Goal: Task Accomplishment & Management: Manage account settings

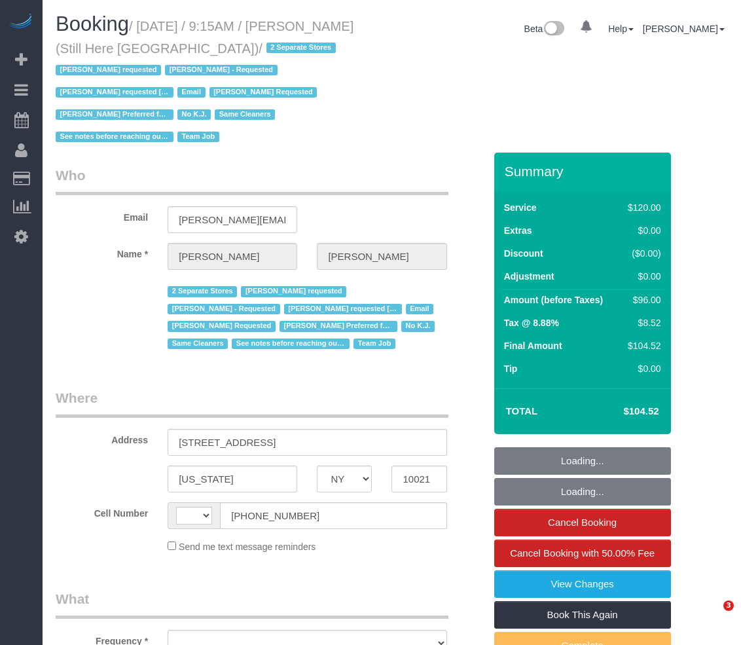
select select "NY"
select select "string:[GEOGRAPHIC_DATA]"
select select "object:703"
select select "number:89"
select select "number:90"
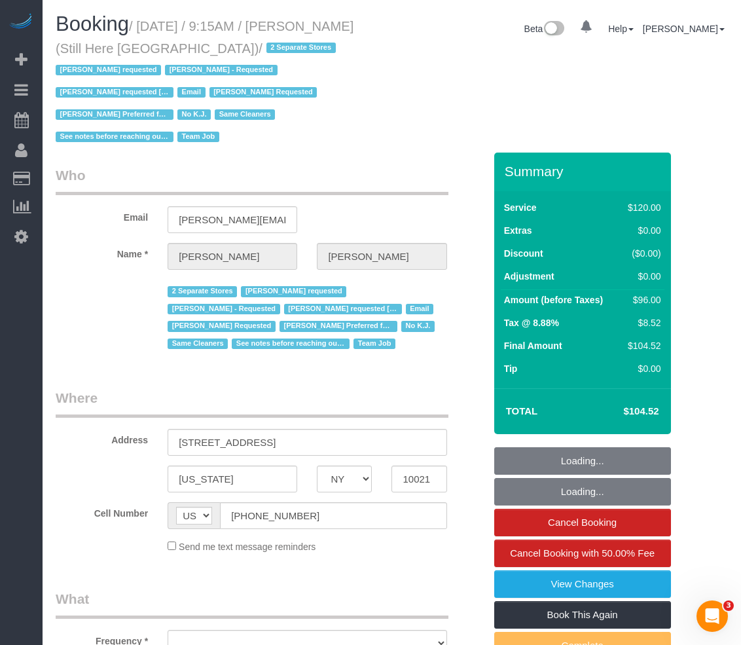
select select "number:15"
select select "number:5"
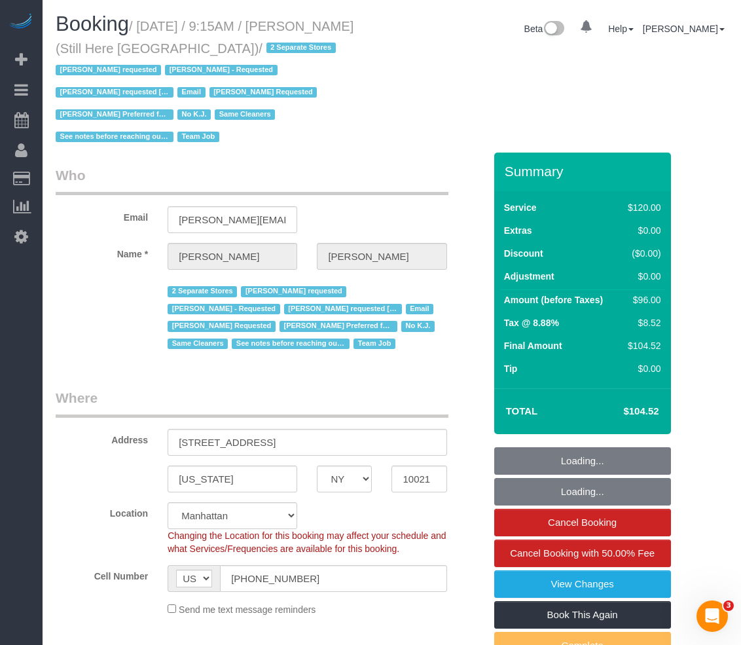
select select "string:stripe-pm_1Oyz8t4VGloSiKo71skqOF54"
select select "90"
select select "object:1018"
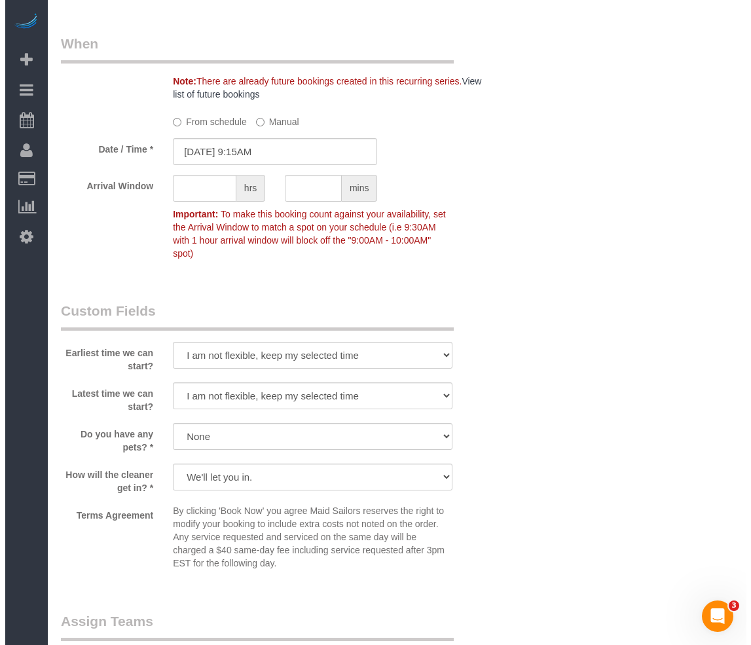
scroll to position [1375, 0]
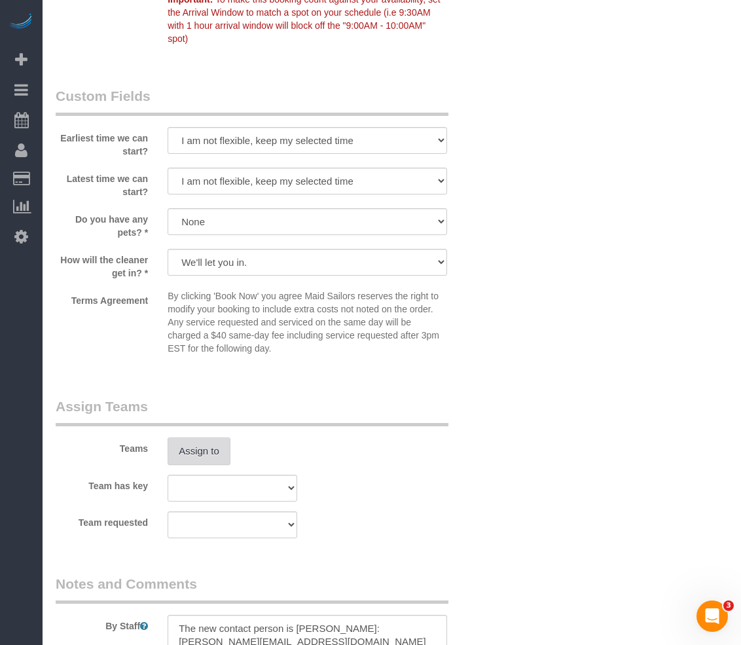
click at [209, 438] on button "Assign to" at bounding box center [199, 452] width 63 height 28
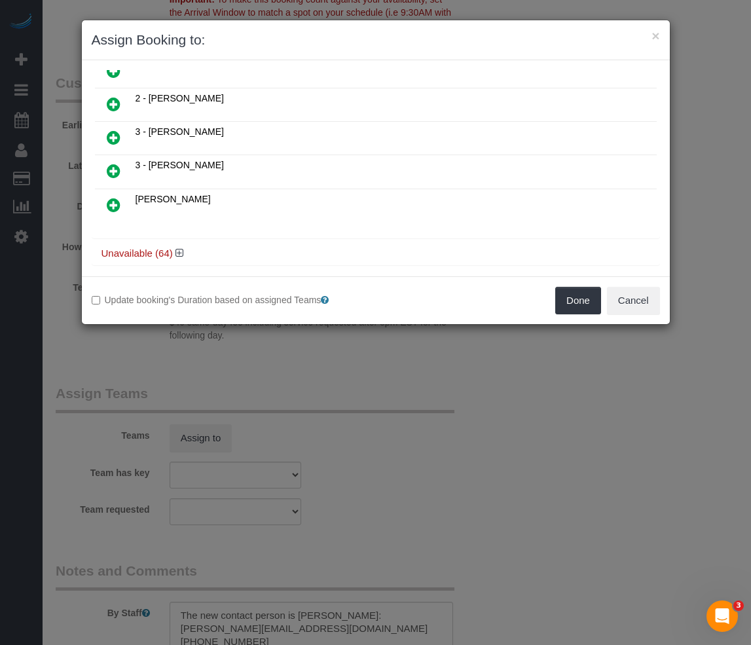
scroll to position [569, 0]
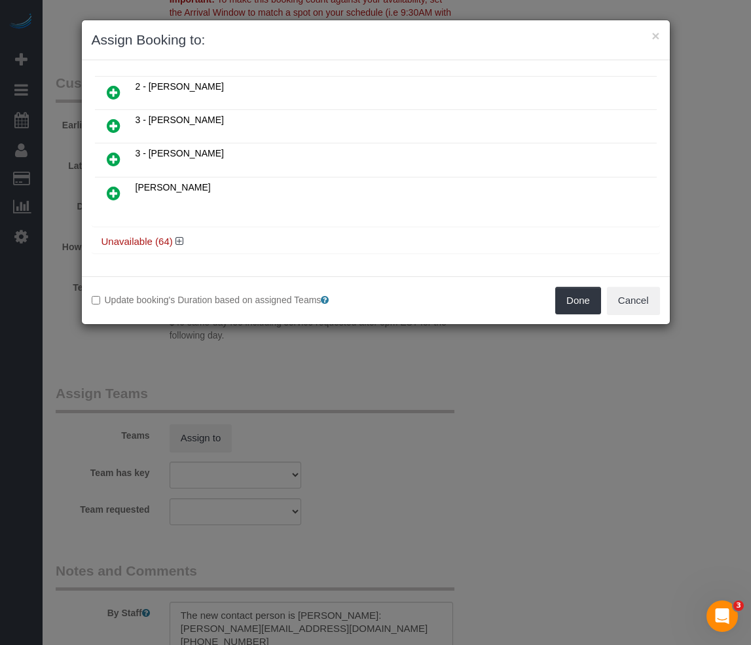
click at [115, 160] on icon at bounding box center [114, 159] width 14 height 16
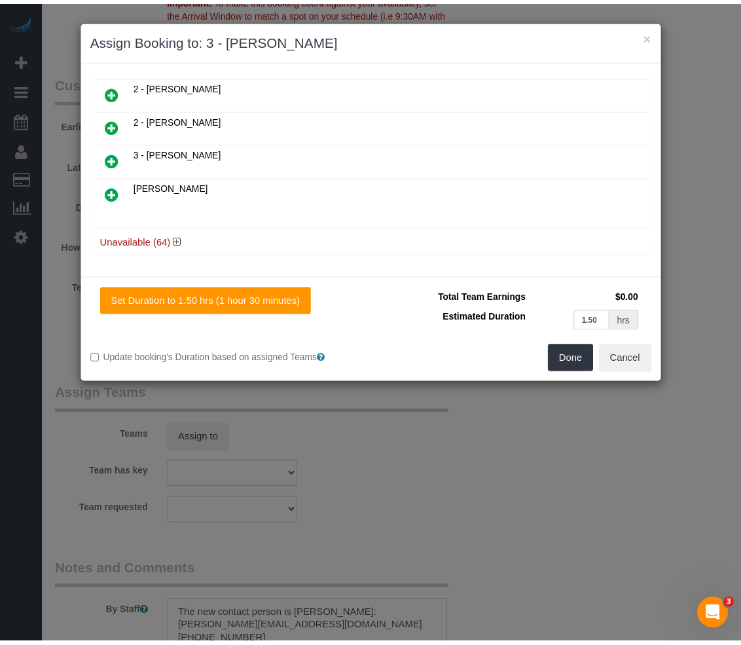
scroll to position [567, 0]
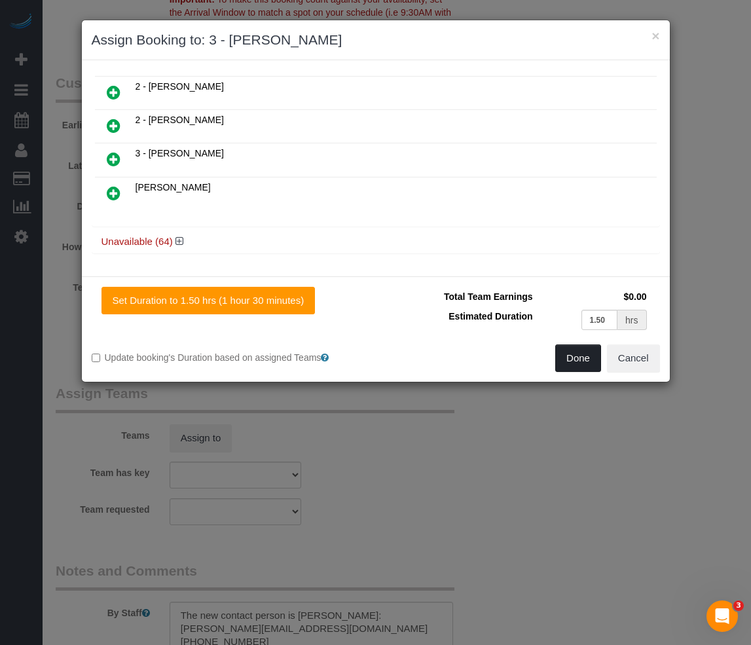
click at [565, 354] on button "Done" at bounding box center [578, 359] width 46 height 28
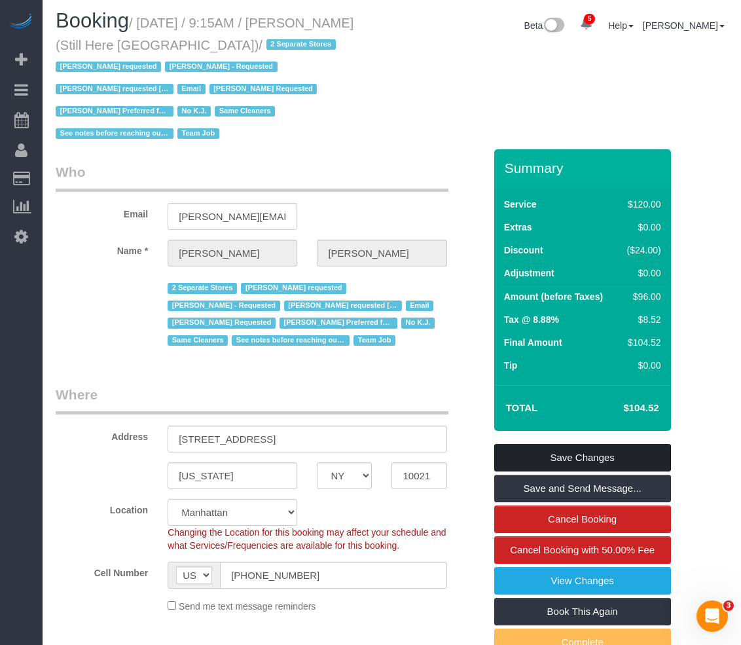
scroll to position [0, 0]
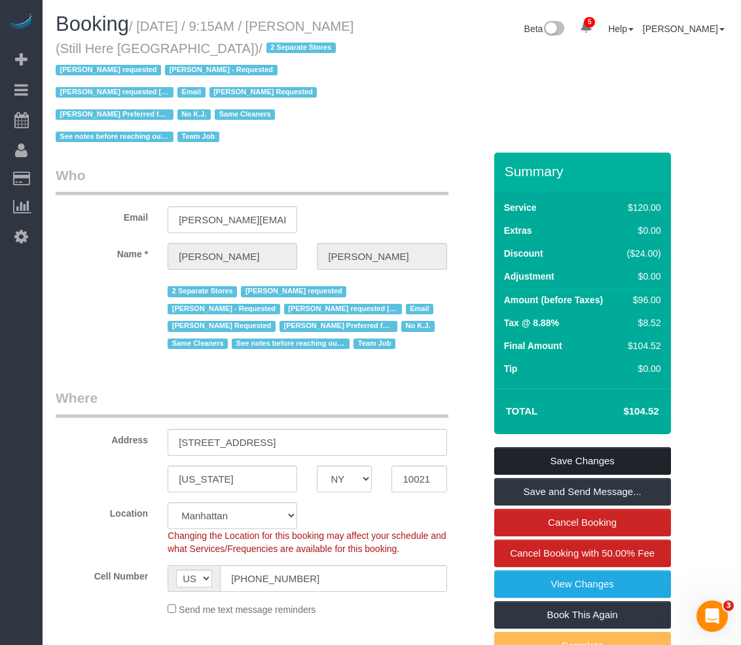
click at [550, 447] on link "Save Changes" at bounding box center [582, 461] width 177 height 28
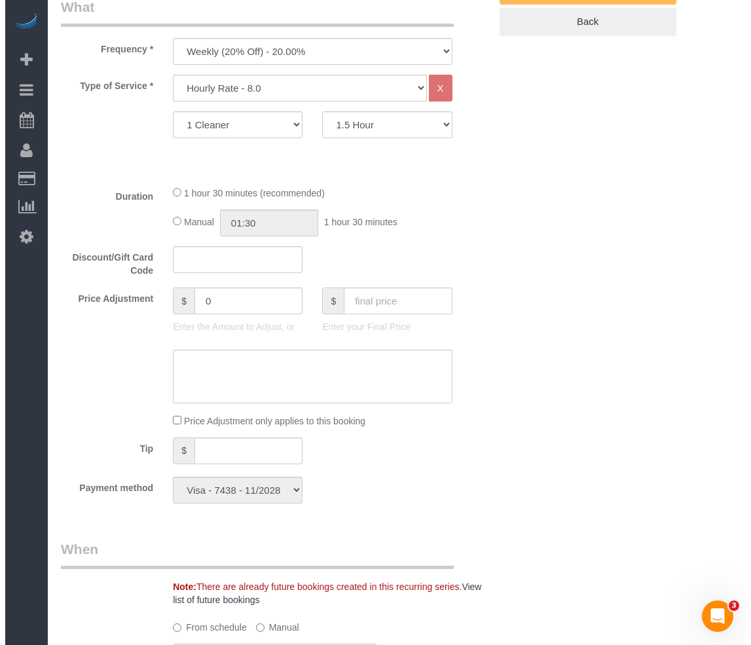
scroll to position [982, 0]
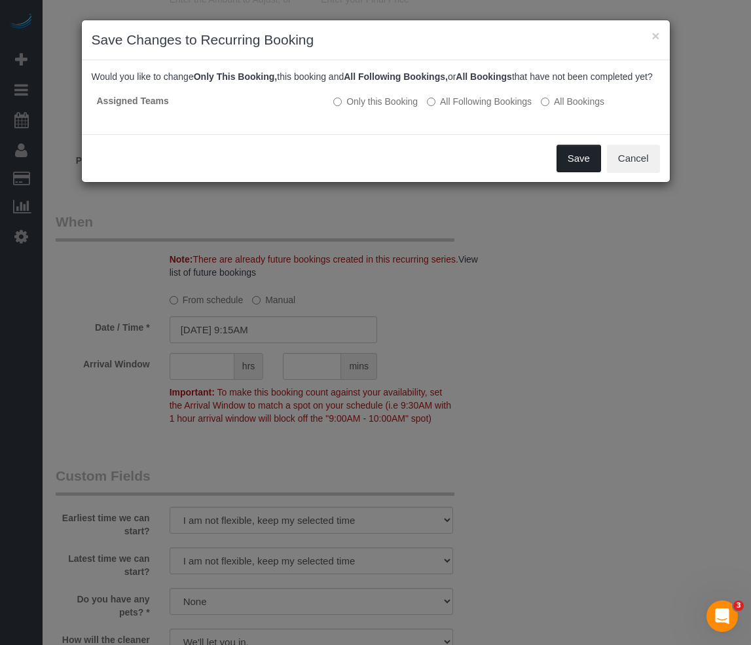
click at [565, 172] on button "Save" at bounding box center [579, 159] width 45 height 28
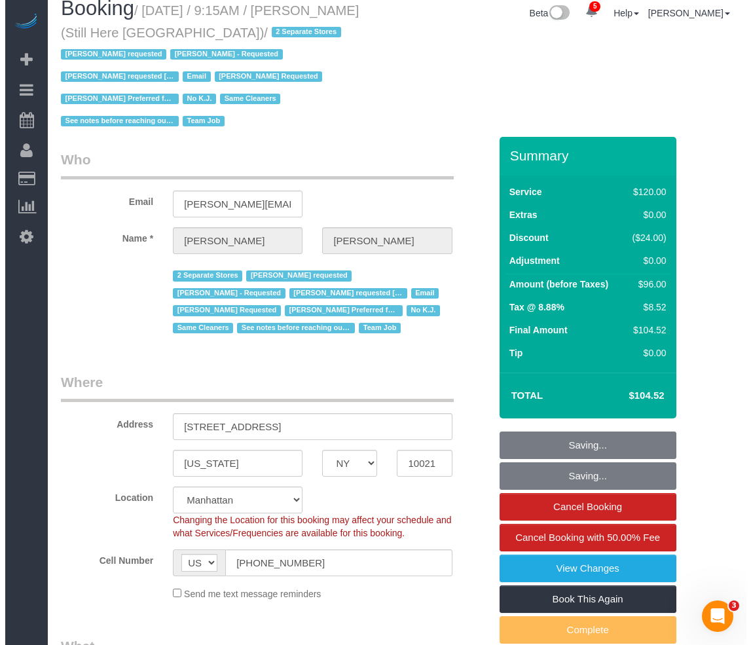
scroll to position [0, 0]
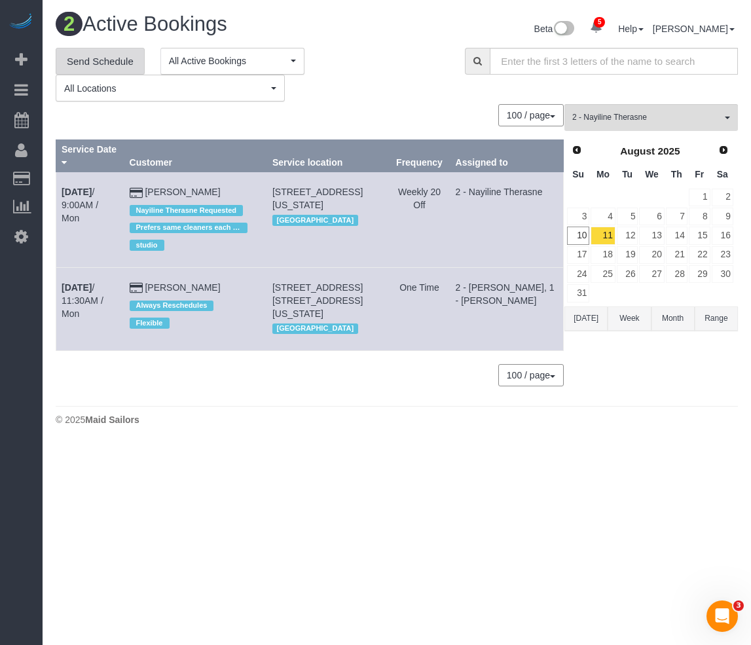
click at [113, 54] on link "Send Schedule" at bounding box center [100, 62] width 89 height 28
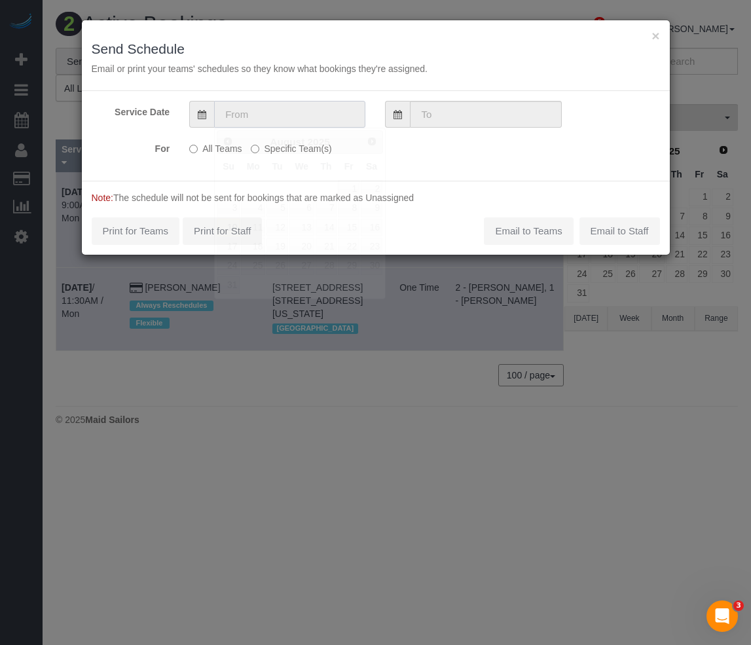
click at [235, 115] on input "text" at bounding box center [289, 114] width 151 height 27
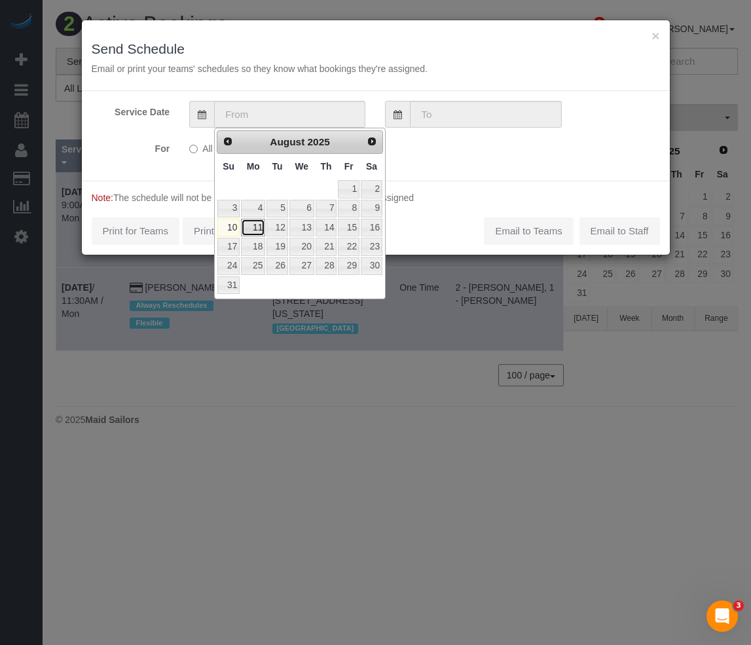
click at [256, 229] on link "11" at bounding box center [253, 228] width 24 height 18
type input "08/11/2025"
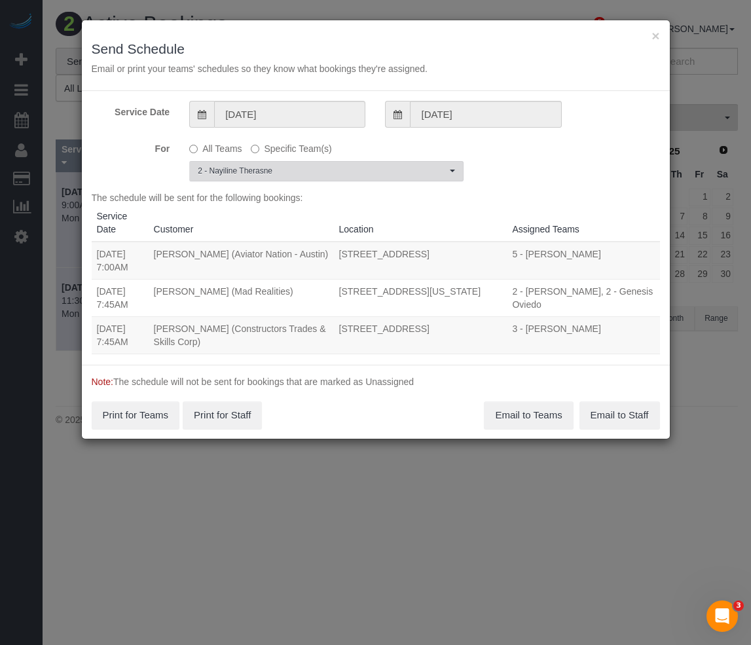
click at [268, 167] on span "2 - Nayiline Therasne" at bounding box center [322, 171] width 249 height 11
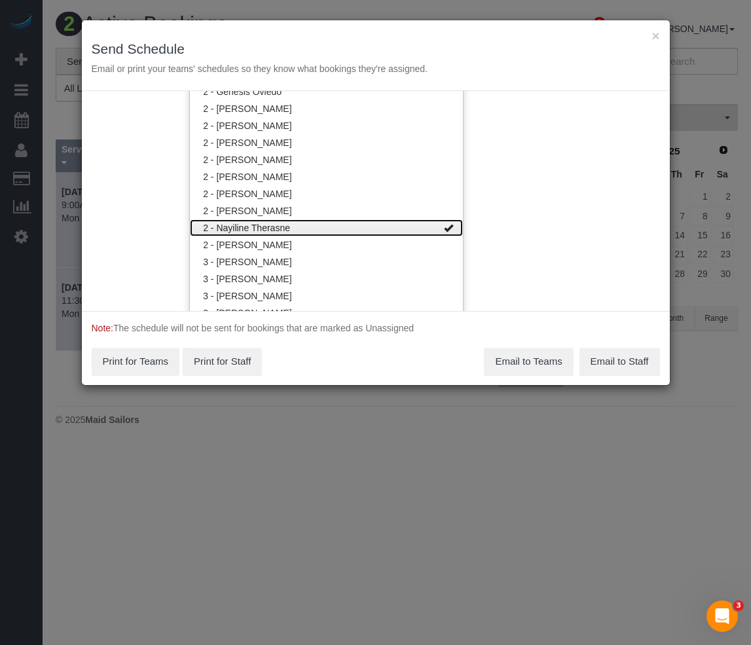
click at [255, 227] on link "2 - Nayiline Therasne" at bounding box center [326, 227] width 273 height 17
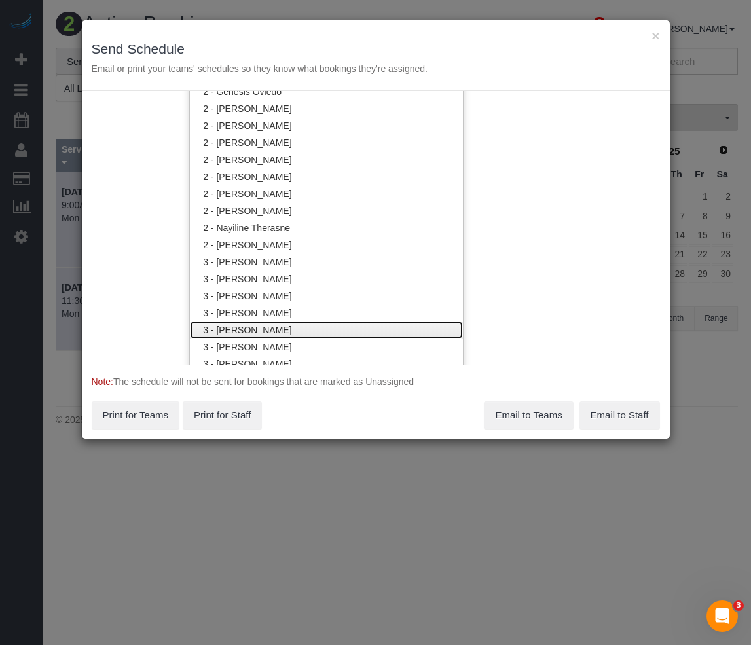
click at [252, 326] on link "3 - Hecleny Gonzalez" at bounding box center [326, 330] width 273 height 17
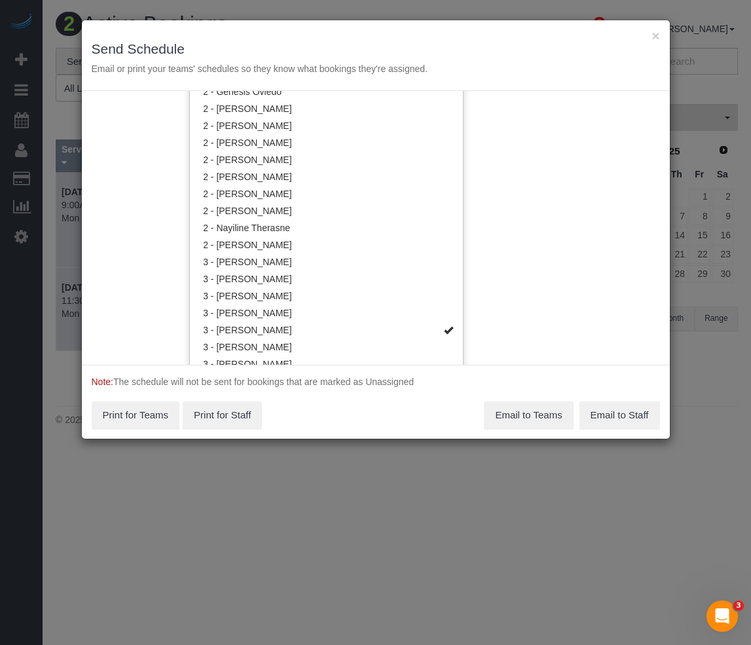
click at [379, 419] on div "Note: The schedule will not be sent for bookings that are marked as Unassigned …" at bounding box center [376, 402] width 588 height 74
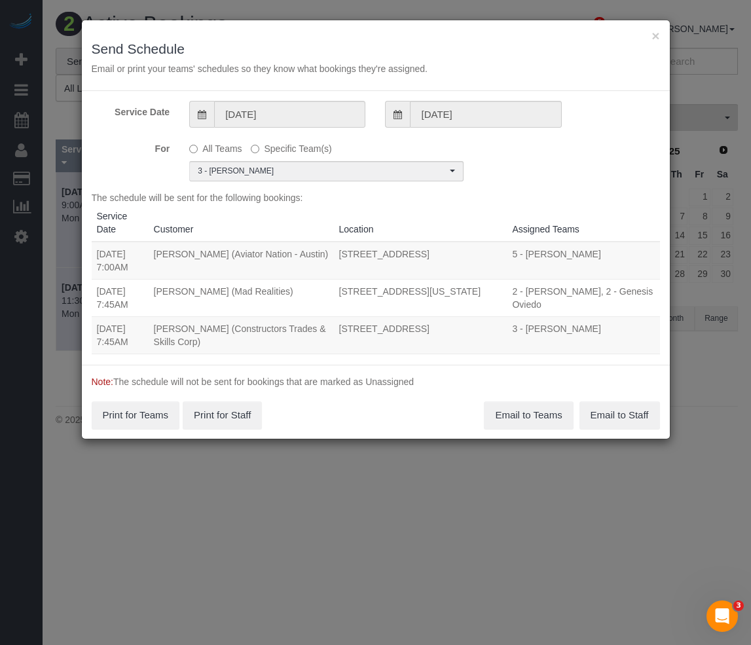
scroll to position [0, 0]
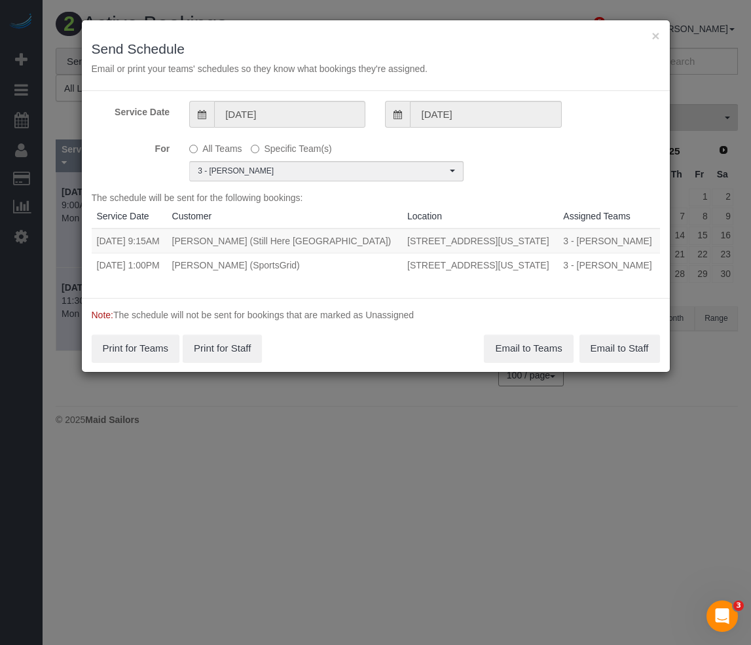
drag, startPoint x: 94, startPoint y: 238, endPoint x: 529, endPoint y: 242, distance: 434.9
click at [529, 242] on tr "08/11/2025 9:15AM Francesca Racanelli (Still Here NYC) 905 Madison Avenue, New …" at bounding box center [376, 241] width 569 height 25
copy tr "08/11/2025 9:15AM Francesca Racanelli (Still Here NYC) 905 Madison Avenue, New …"
click at [513, 362] on button "Email to Teams" at bounding box center [528, 349] width 89 height 28
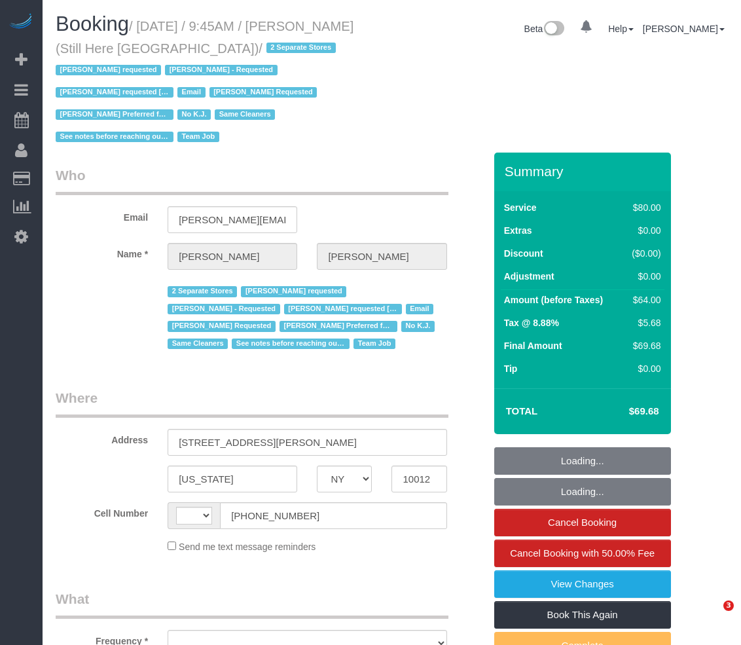
select select "NY"
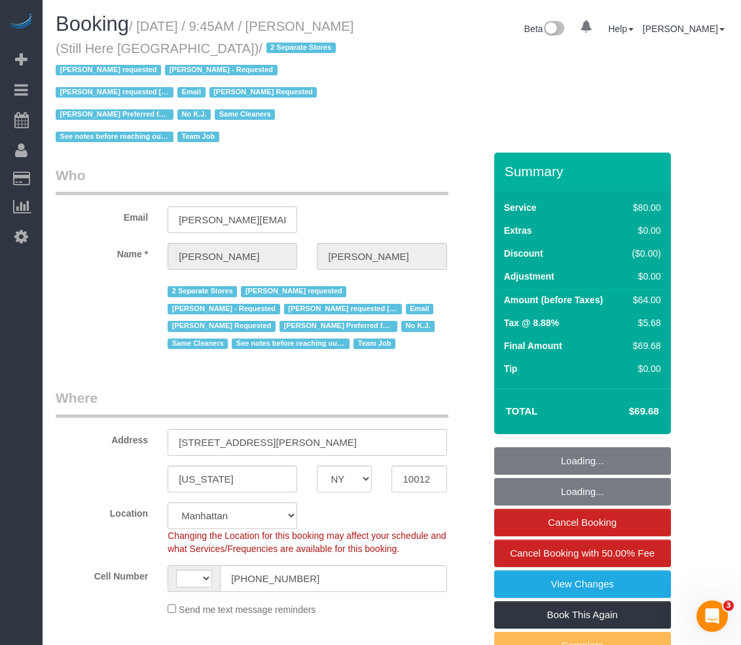
select select "object:468"
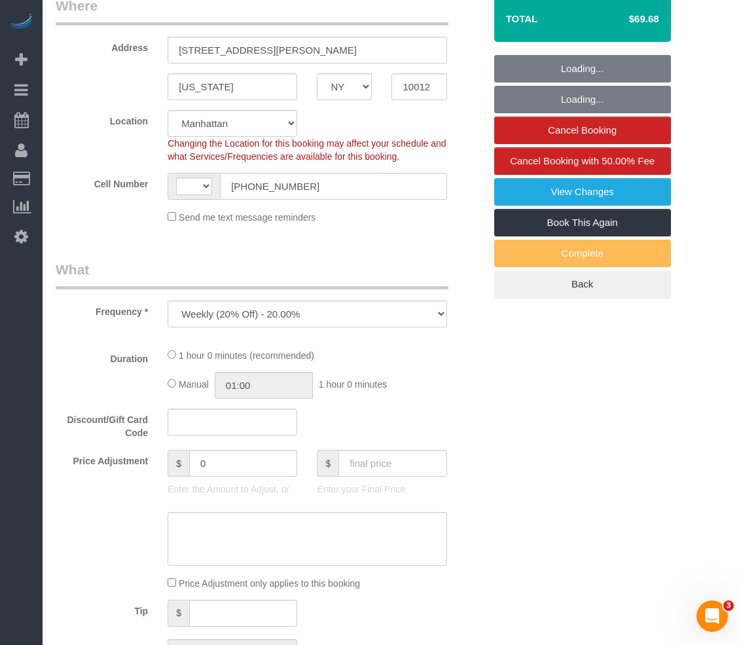
select select "string:US"
select select "string:stripe-pm_1Oyz8t4VGloSiKo71skqOF54"
select select "number:89"
select select "number:90"
select select "number:15"
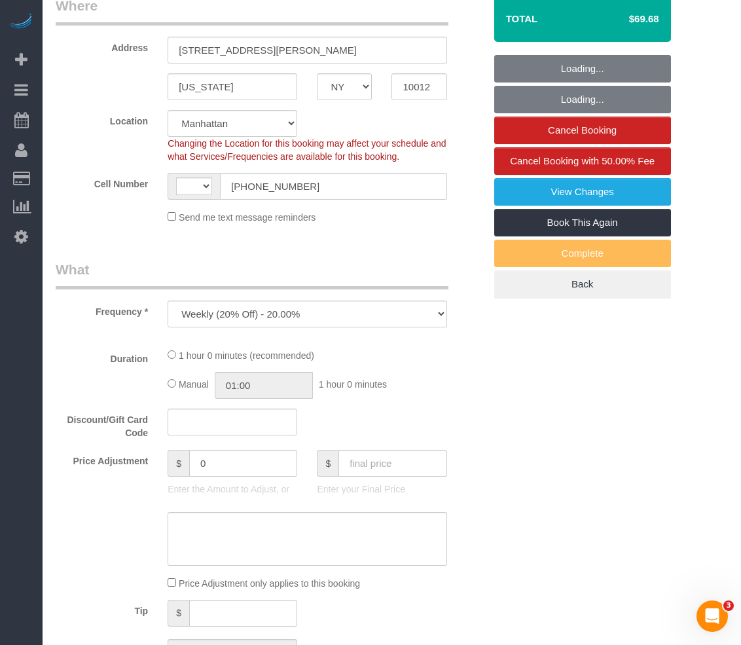
select select "number:5"
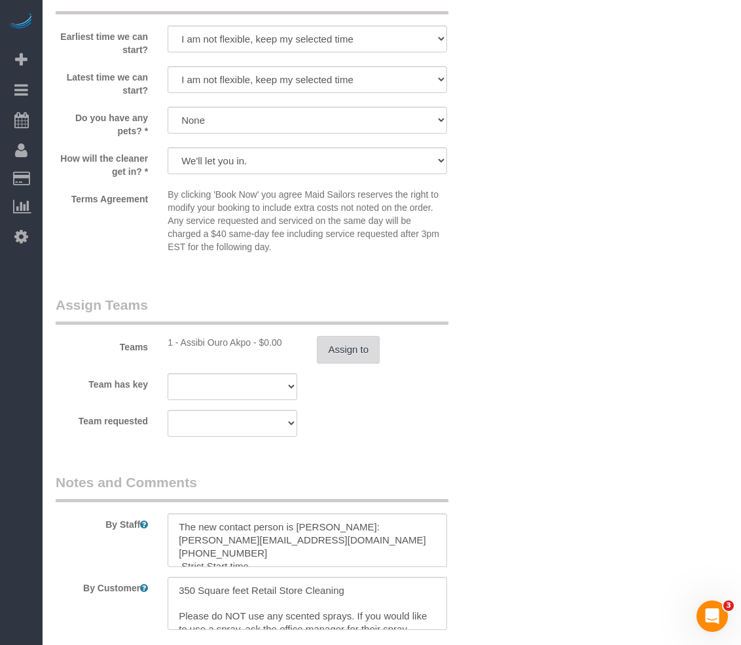
click at [350, 336] on button "Assign to" at bounding box center [348, 350] width 63 height 28
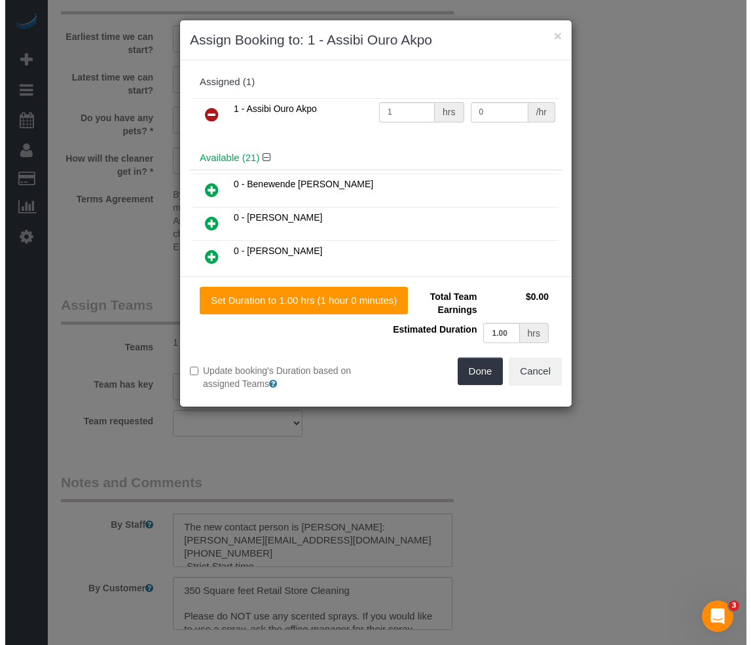
scroll to position [1428, 0]
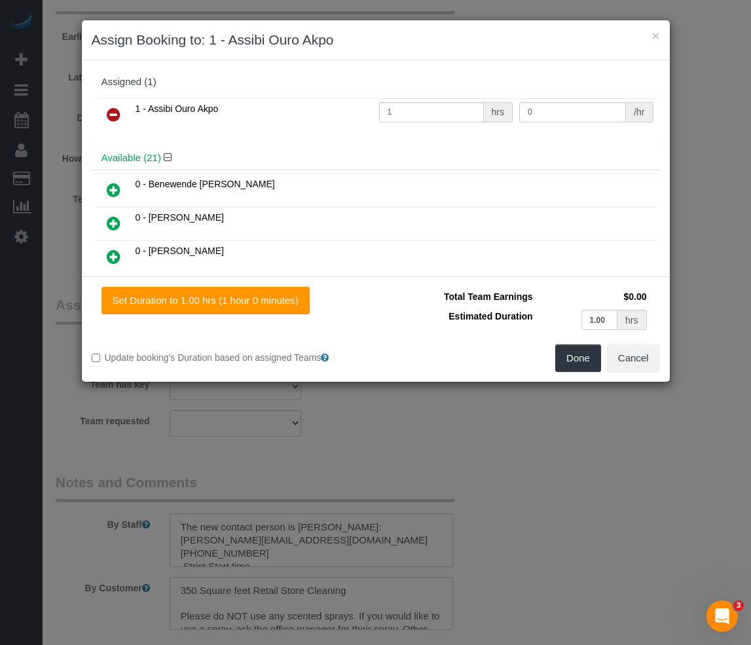
click at [111, 113] on icon at bounding box center [114, 115] width 14 height 16
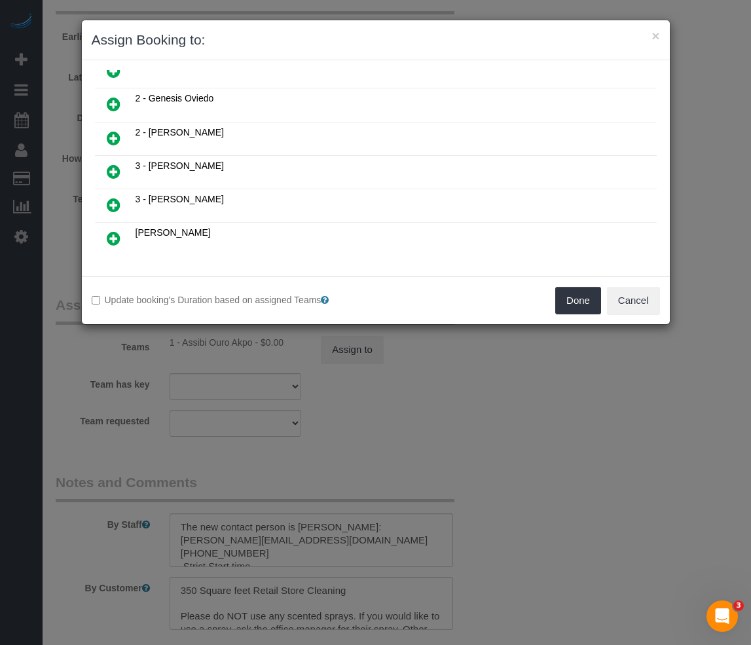
scroll to position [669, 0]
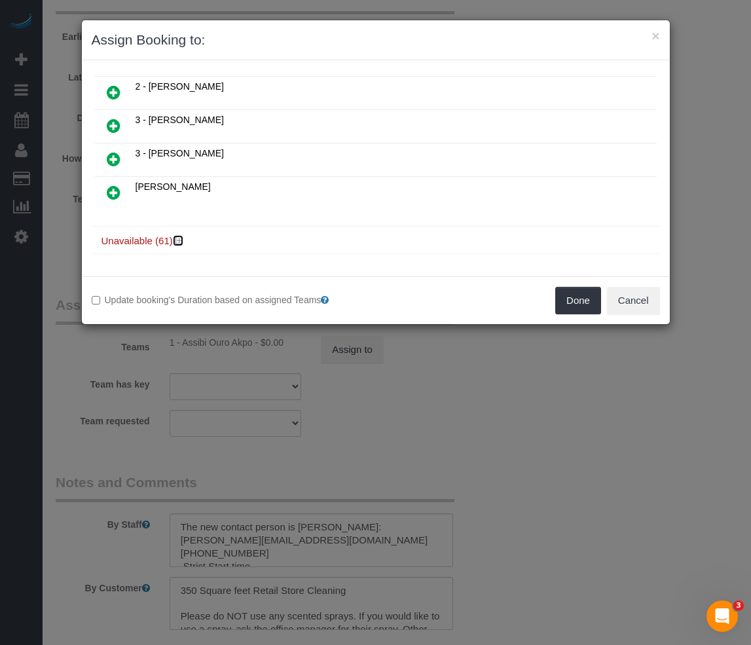
click at [176, 242] on icon at bounding box center [180, 241] width 8 height 10
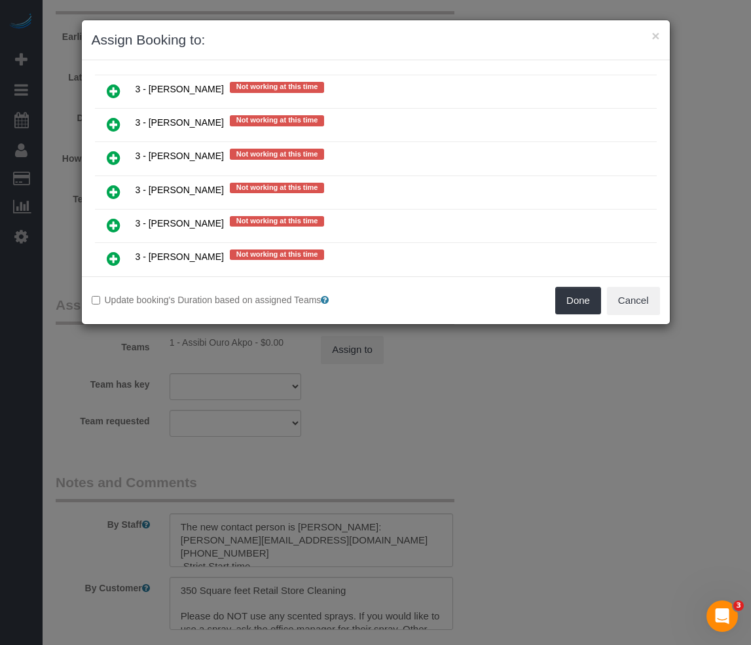
scroll to position [2110, 0]
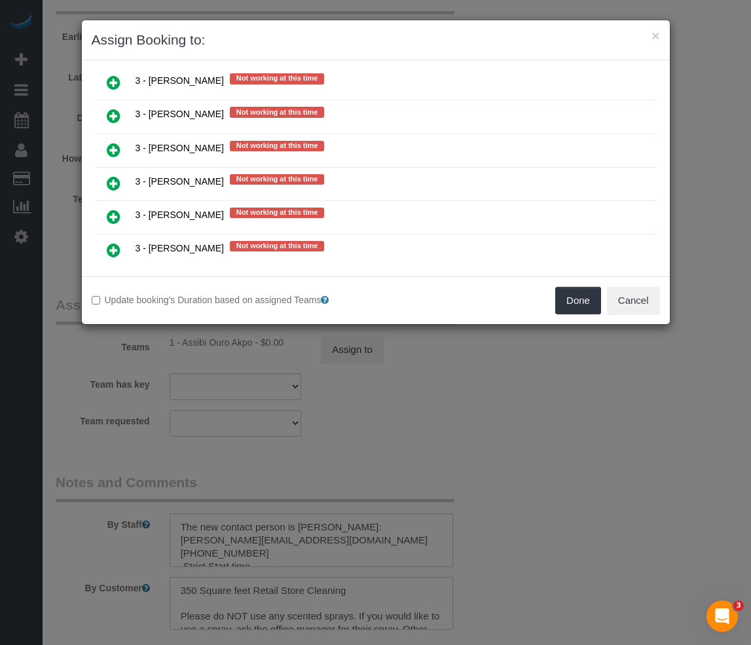
click at [113, 149] on icon at bounding box center [114, 150] width 14 height 16
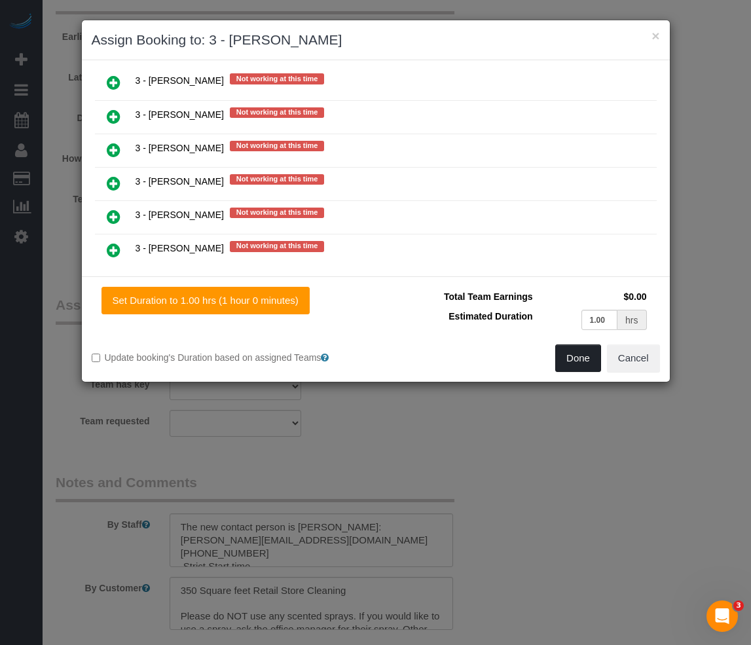
click at [593, 361] on button "Done" at bounding box center [578, 359] width 46 height 28
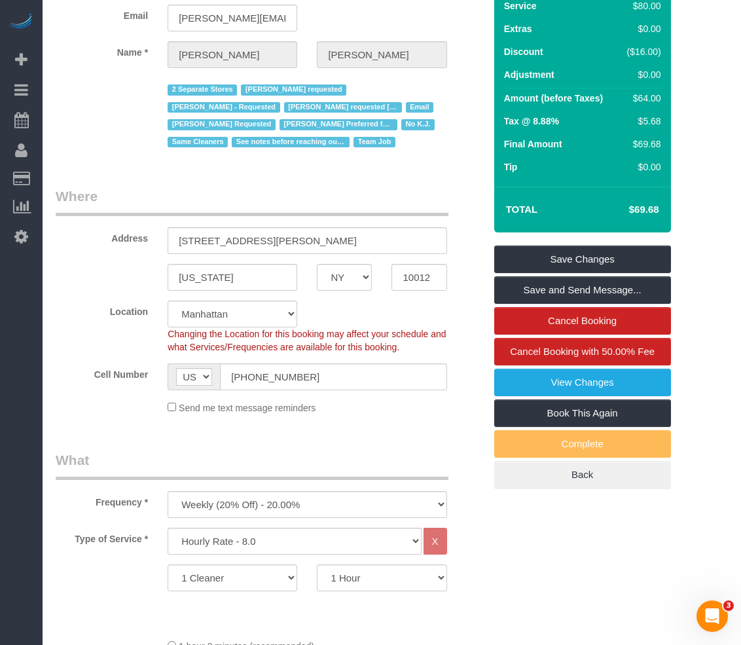
scroll to position [196, 0]
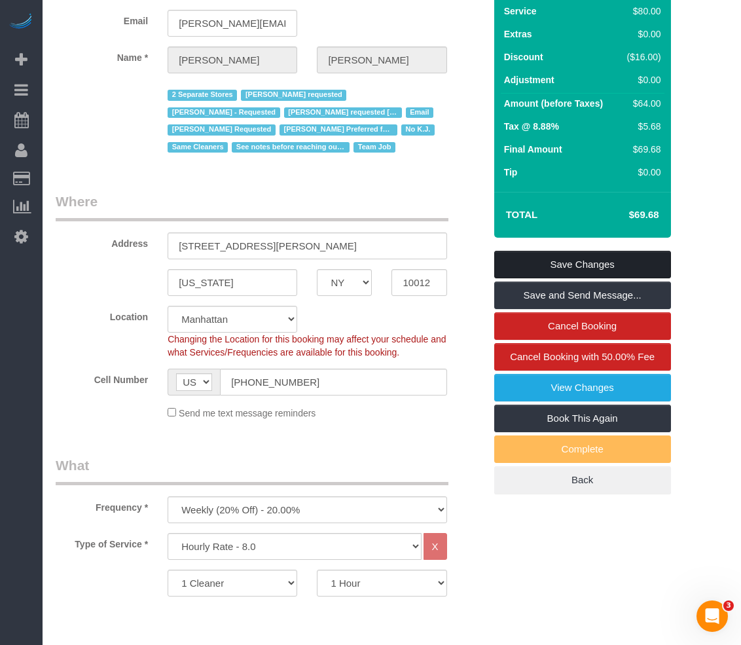
click at [513, 251] on link "Save Changes" at bounding box center [582, 265] width 177 height 28
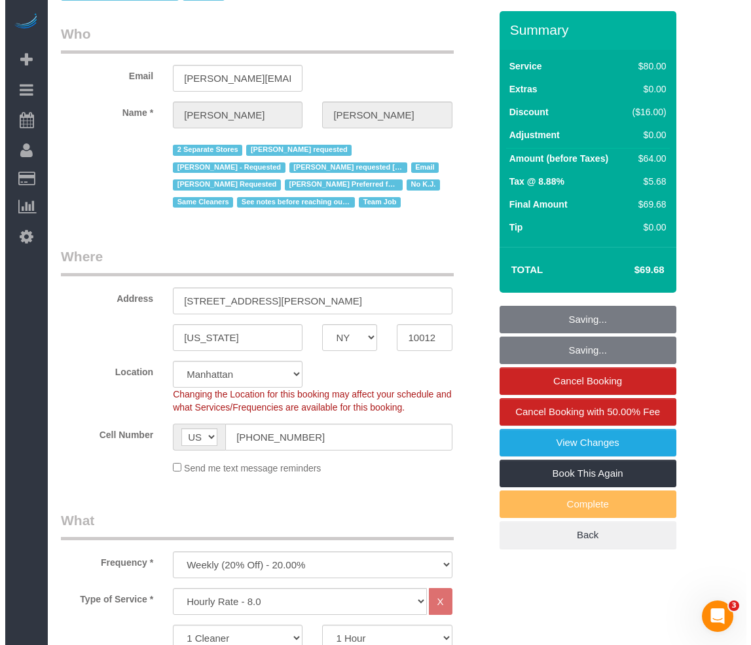
scroll to position [0, 0]
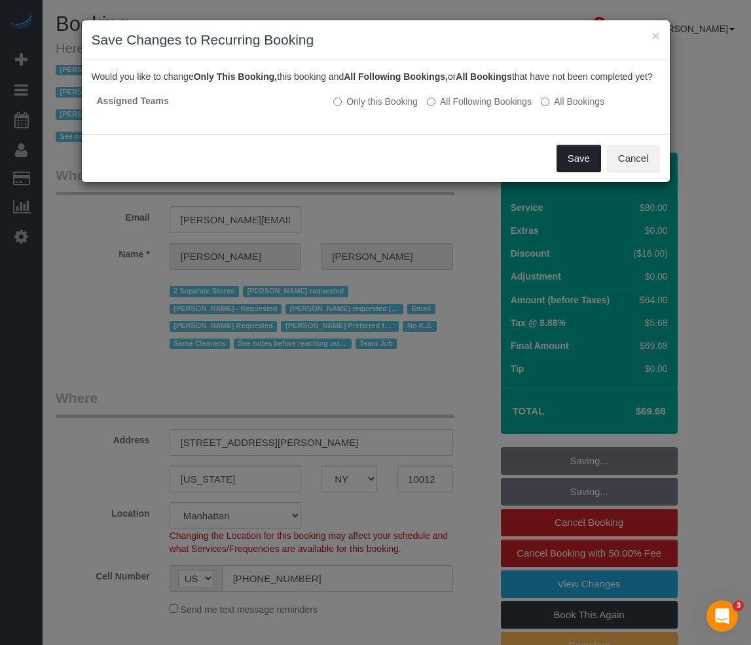
click at [586, 170] on button "Save" at bounding box center [579, 159] width 45 height 28
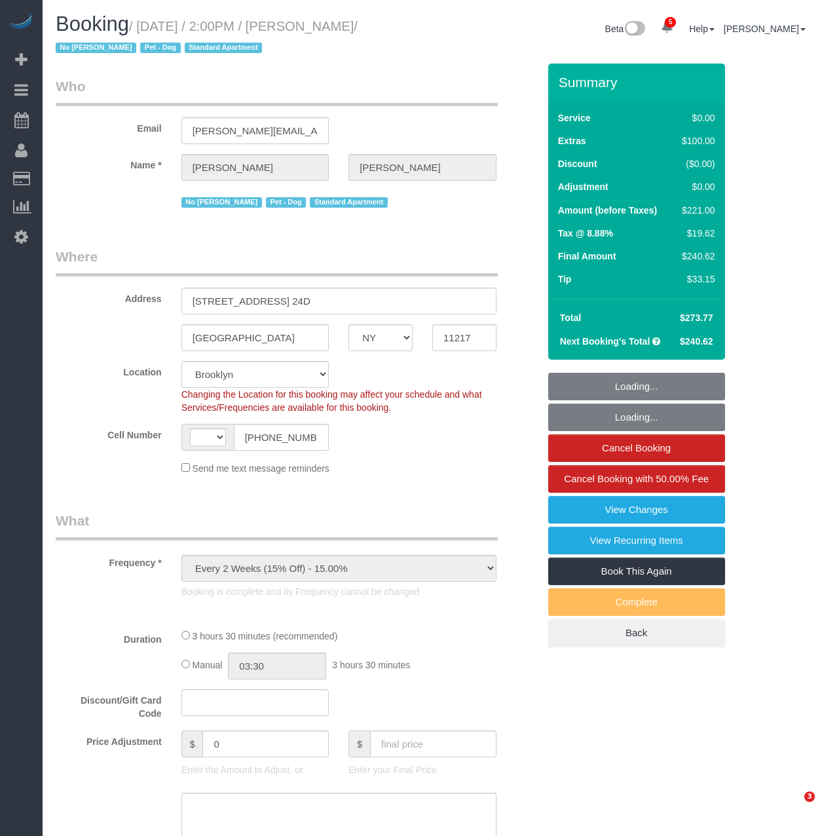
select select "NY"
select select "object:800"
select select "string:[GEOGRAPHIC_DATA]"
select select "1"
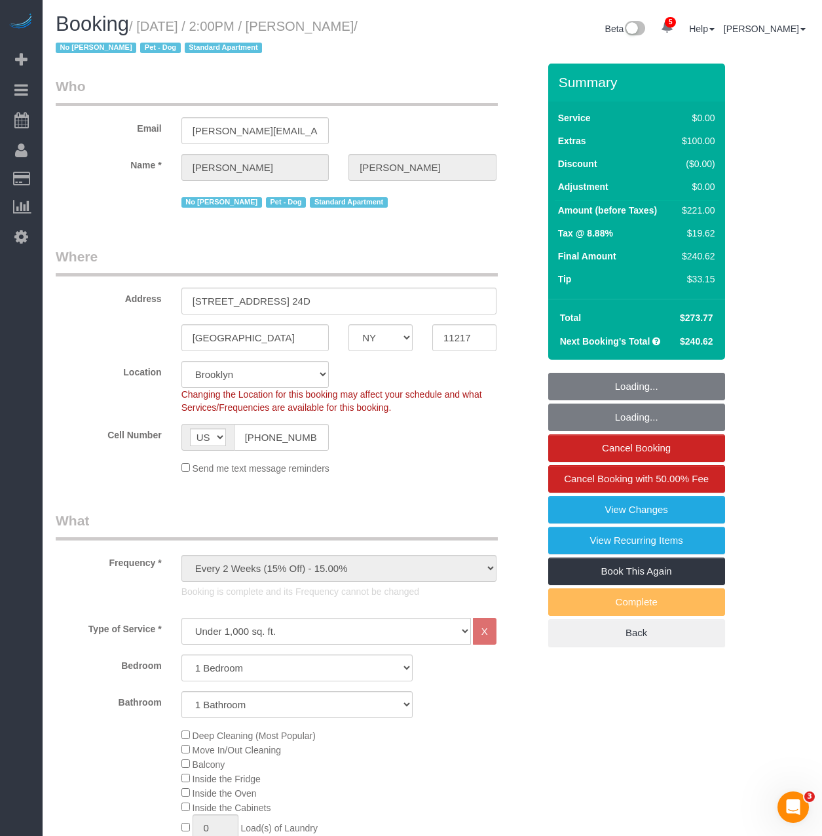
select select "spot1"
select select "number:61"
select select "number:75"
select select "number:13"
select select "number:6"
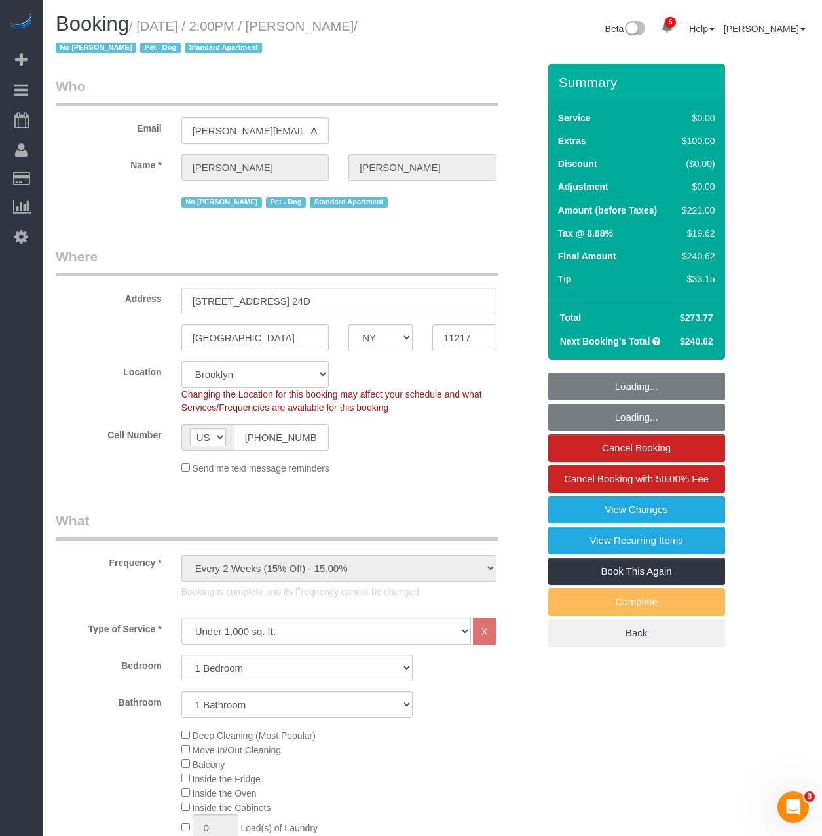
select select "1"
select select "string:stripe-pm_1RVDpu4VGloSiKo74CyBrh4w"
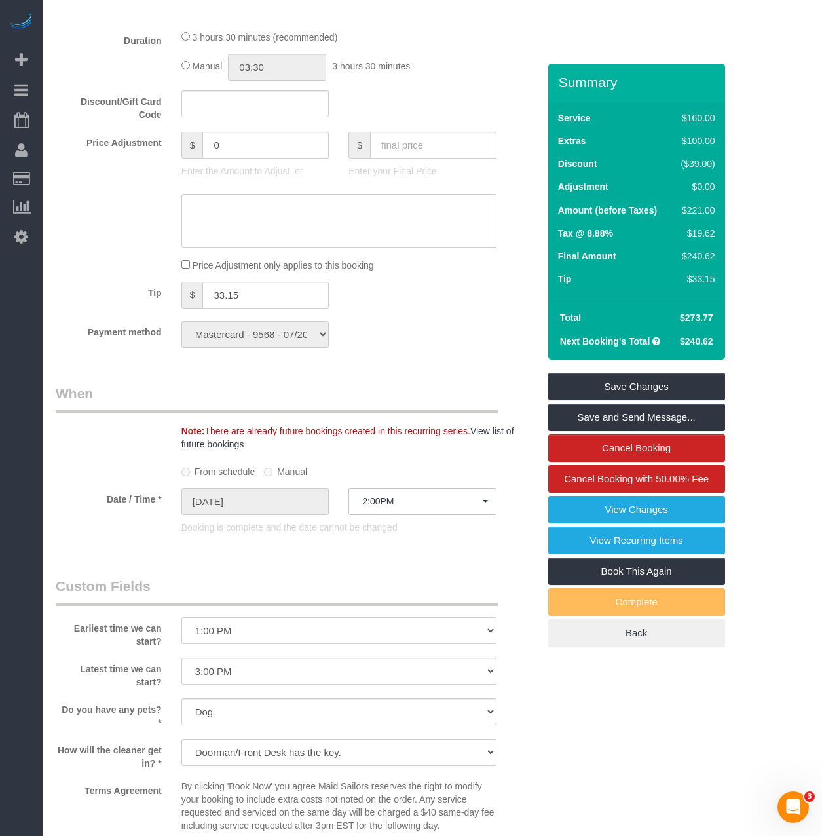
scroll to position [917, 0]
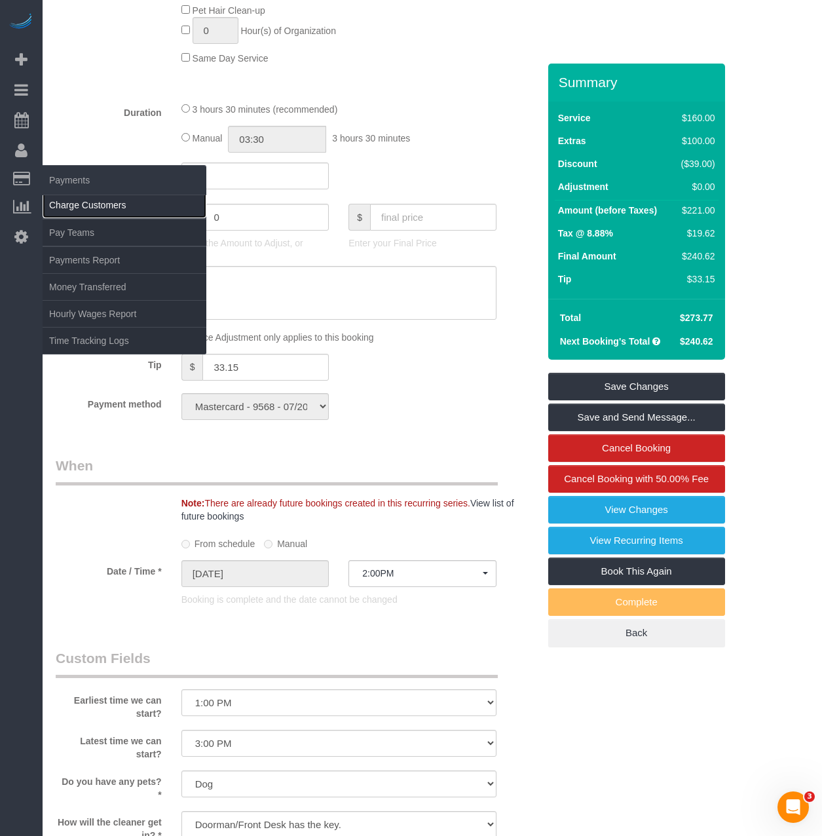
click at [103, 212] on link "Charge Customers" at bounding box center [125, 205] width 164 height 26
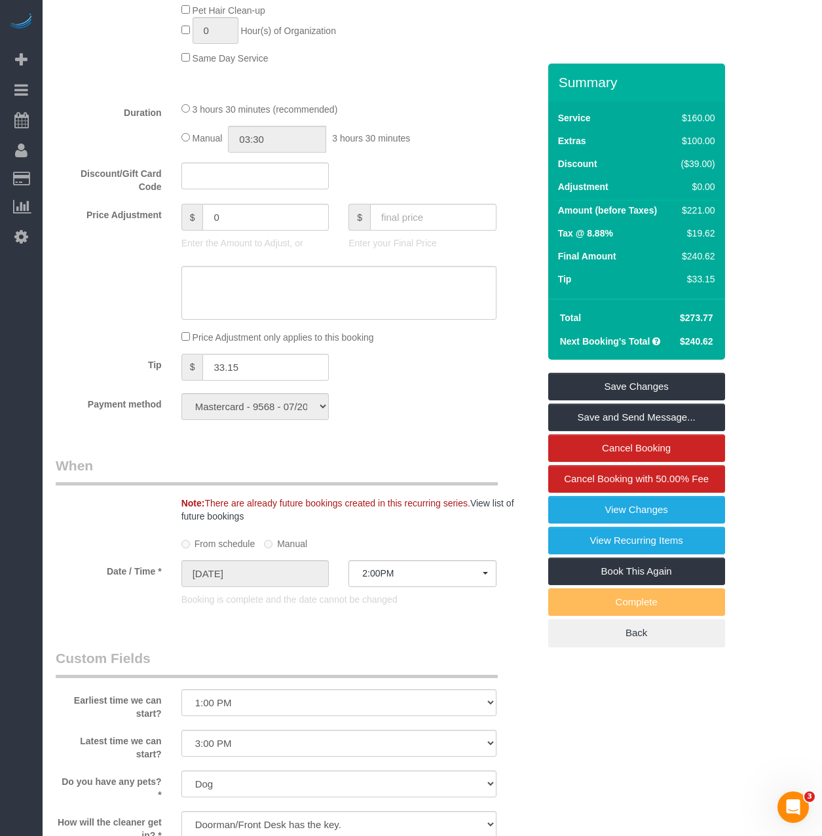
select select
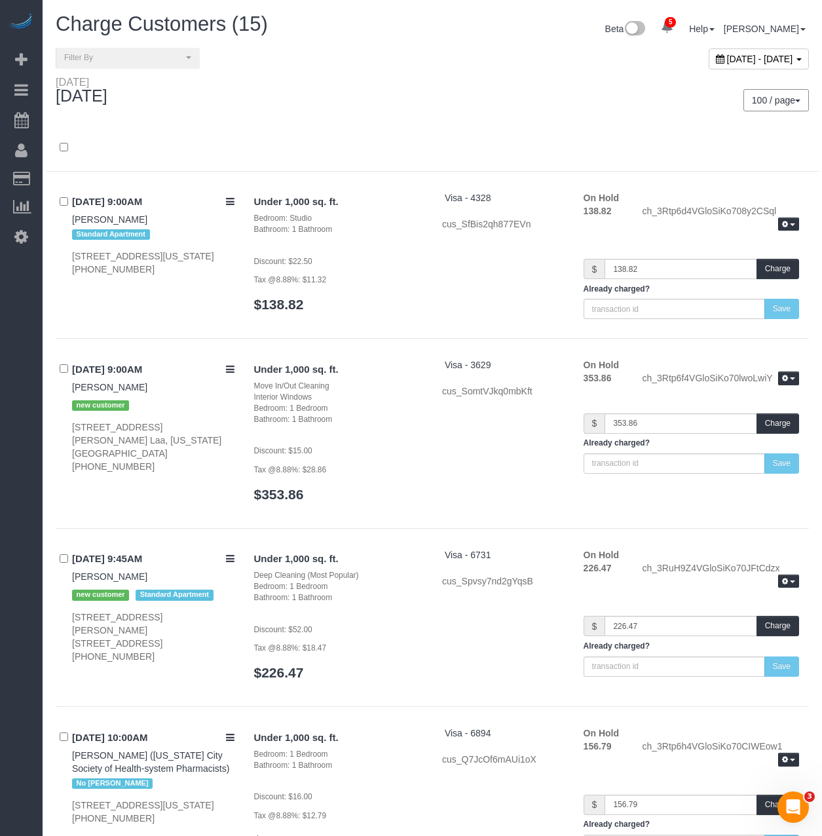
click at [727, 59] on span "August 10, 2025 - August 10, 2025" at bounding box center [760, 59] width 66 height 10
type input "**********"
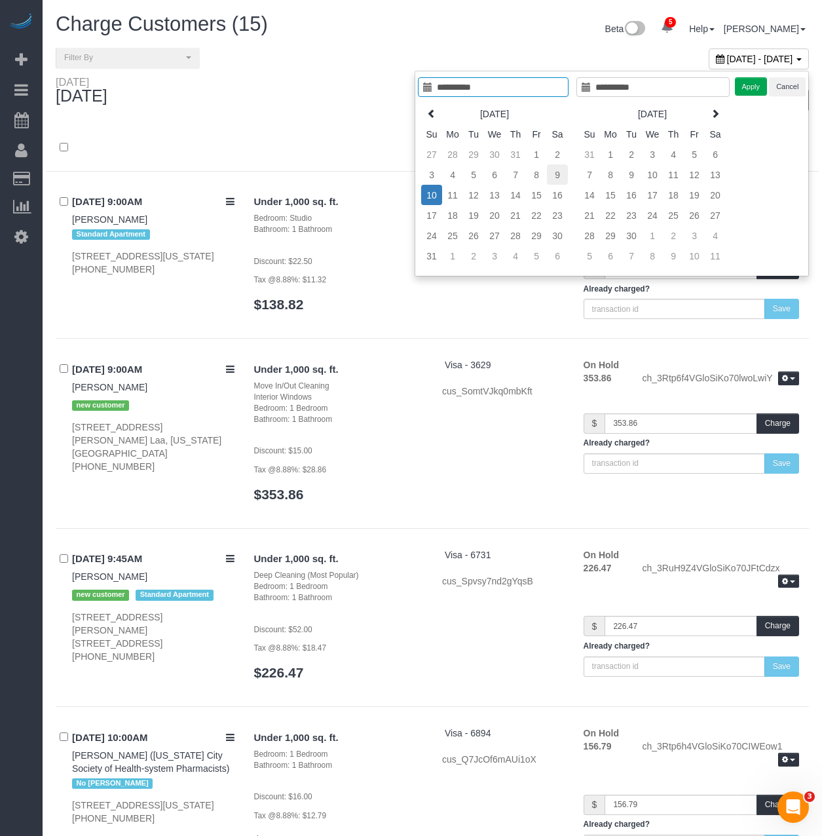
type input "**********"
click at [559, 176] on td "9" at bounding box center [557, 174] width 21 height 20
type input "**********"
click at [559, 176] on td "9" at bounding box center [557, 174] width 21 height 20
click at [737, 89] on button "Apply" at bounding box center [751, 86] width 33 height 19
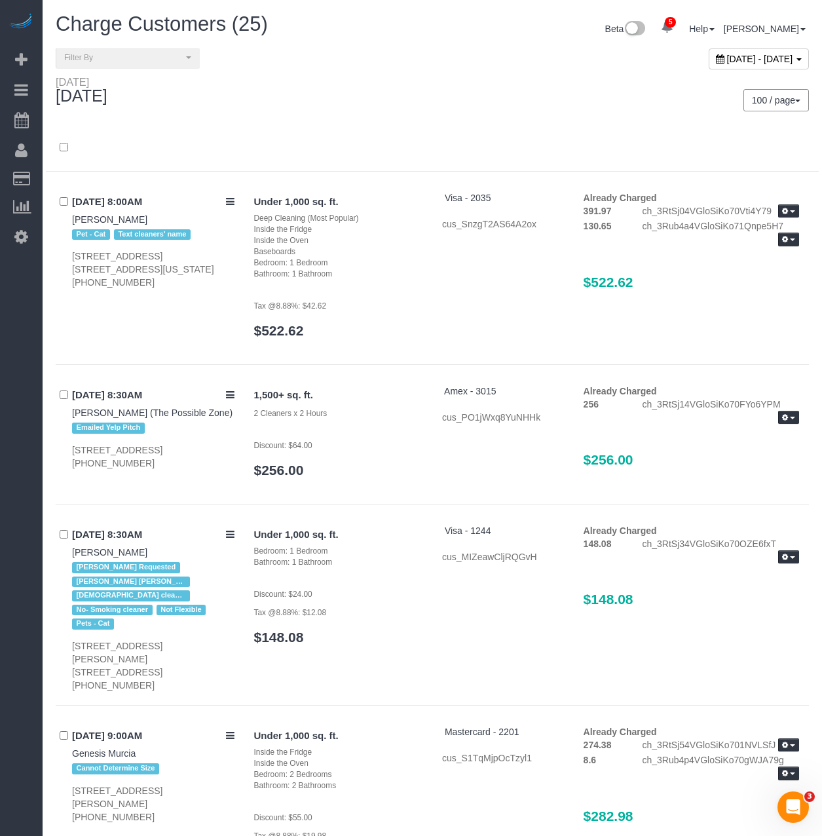
scroll to position [3052, 0]
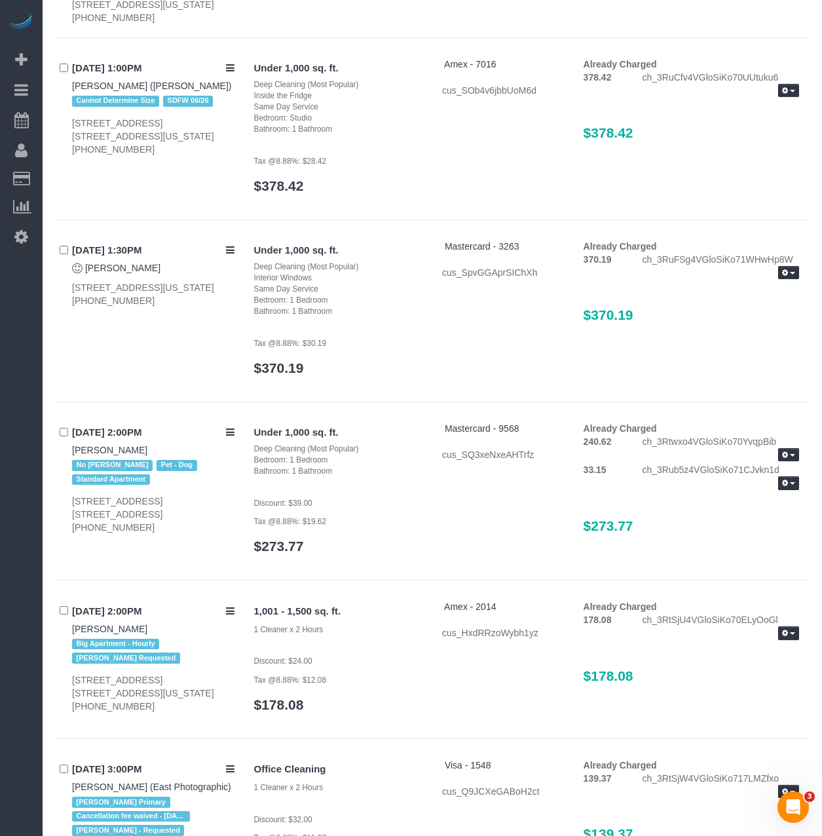
click at [718, 122] on div "Under 1,000 sq. ft. Deep Cleaning (Most Popular) Inside the Fridge Same Day Ser…" at bounding box center [526, 132] width 565 height 149
click at [683, 134] on div "Under 1,000 sq. ft. Deep Cleaning (Most Popular) Inside the Fridge Same Day Ser…" at bounding box center [526, 132] width 565 height 149
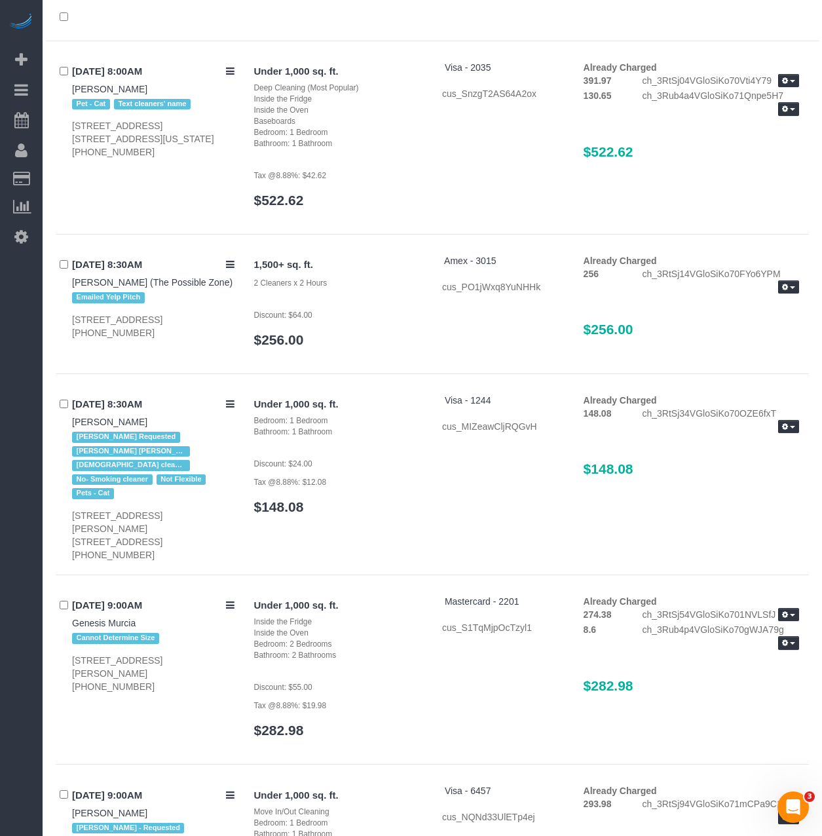
scroll to position [0, 0]
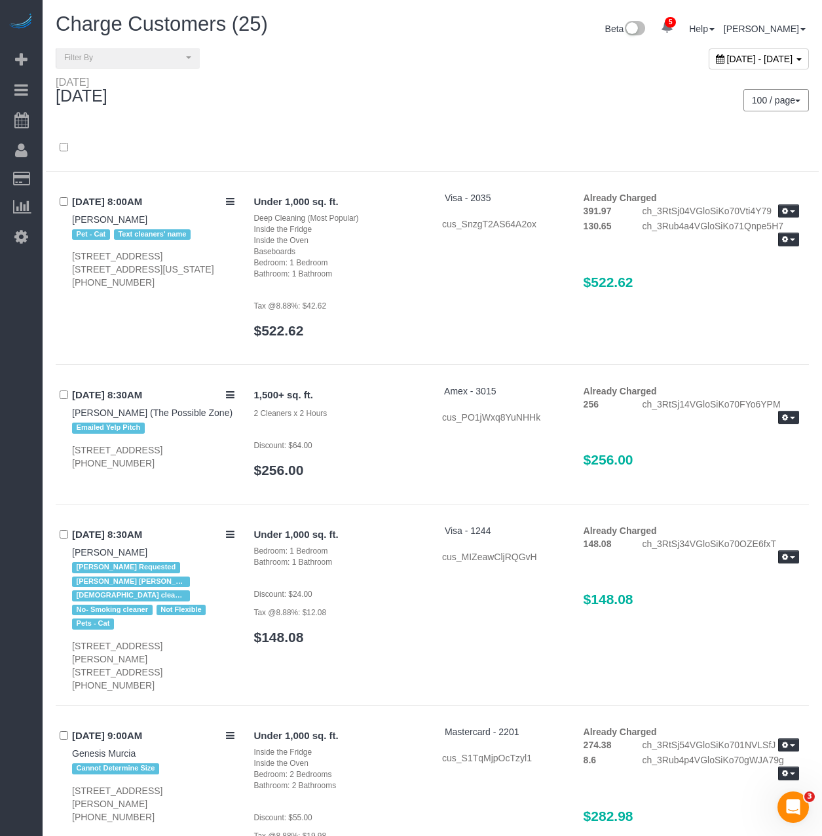
click at [727, 59] on span "August 09, 2025 - August 09, 2025" at bounding box center [760, 59] width 66 height 10
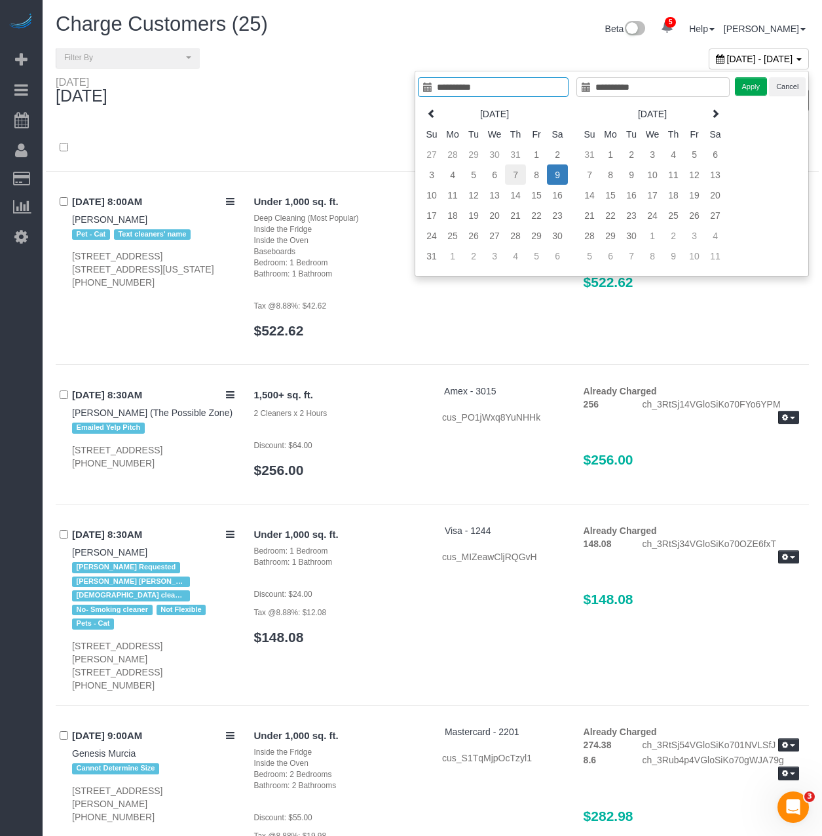
type input "**********"
click at [519, 175] on td "7" at bounding box center [515, 174] width 21 height 20
type input "**********"
click at [751, 90] on button "Apply" at bounding box center [751, 86] width 33 height 19
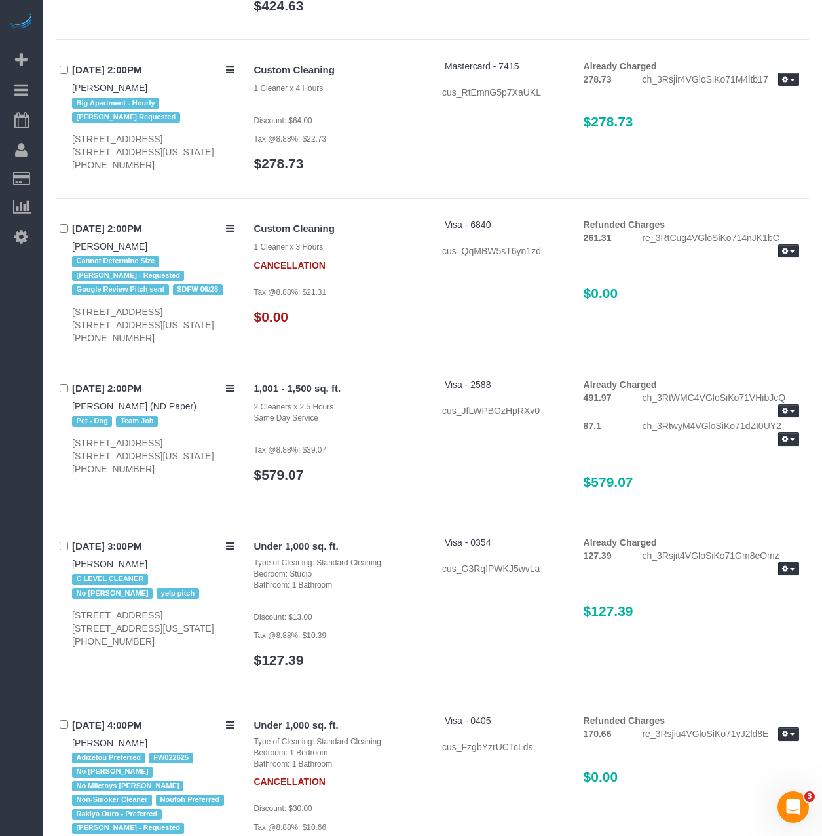
scroll to position [6419, 0]
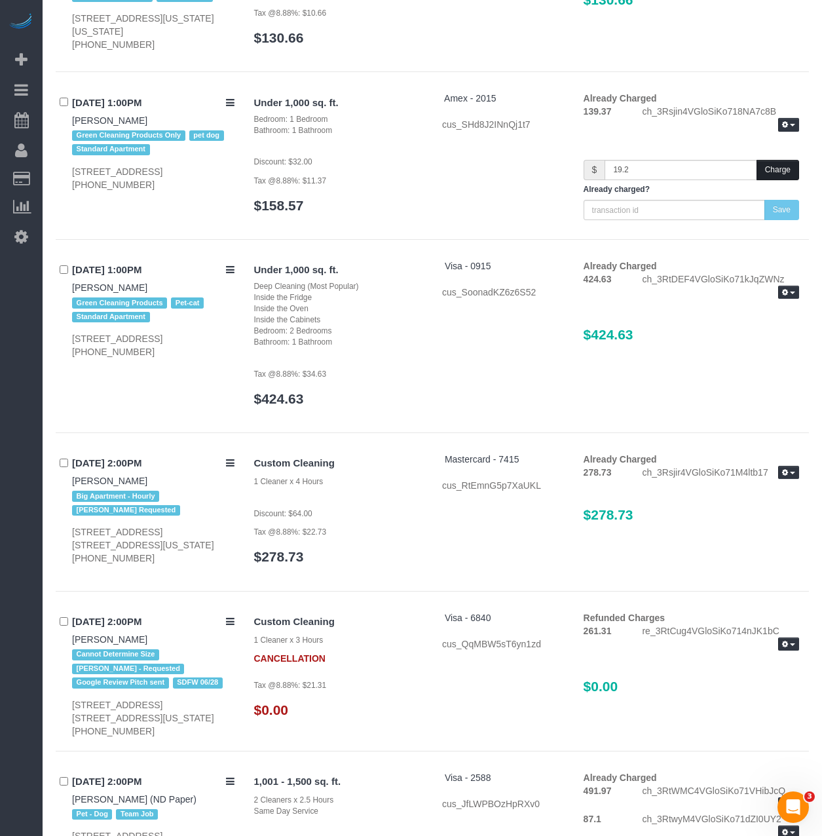
click at [781, 160] on button "Charge" at bounding box center [777, 170] width 43 height 20
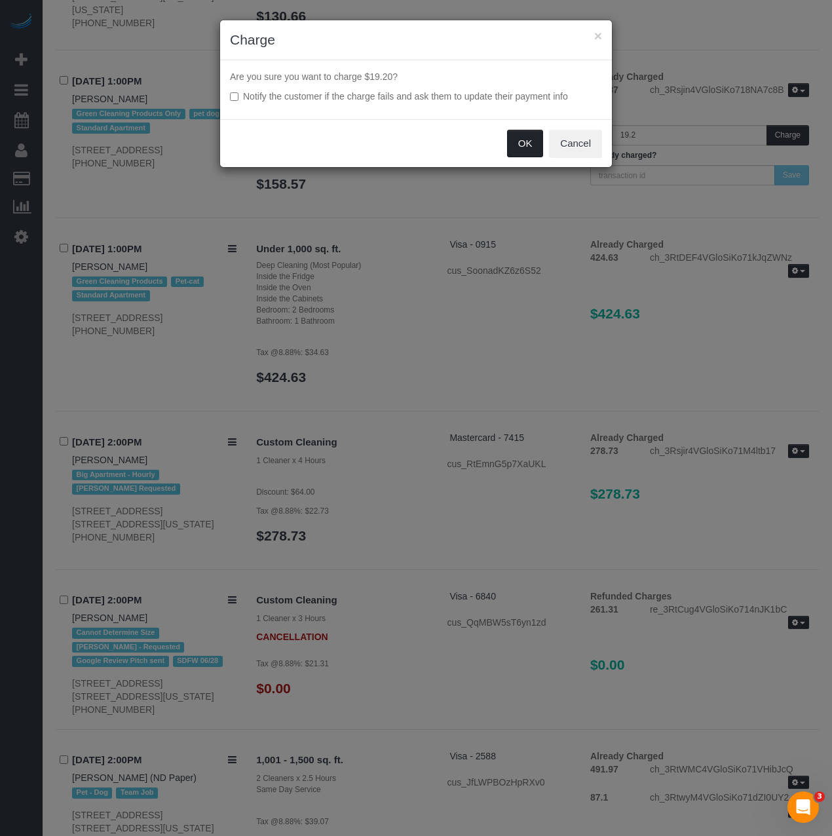
click at [522, 153] on button "OK" at bounding box center [525, 144] width 37 height 28
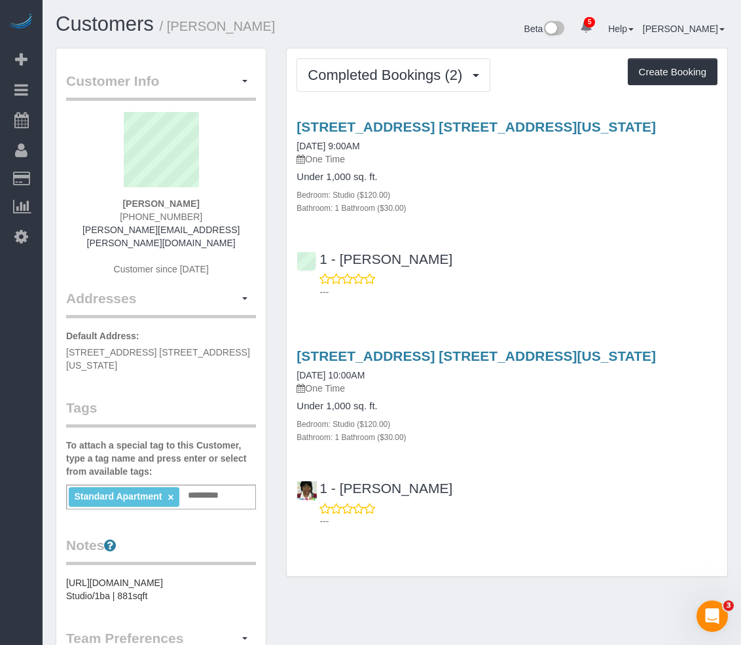
click at [195, 487] on input "text" at bounding box center [207, 495] width 45 height 17
type input "*"
type input "**********"
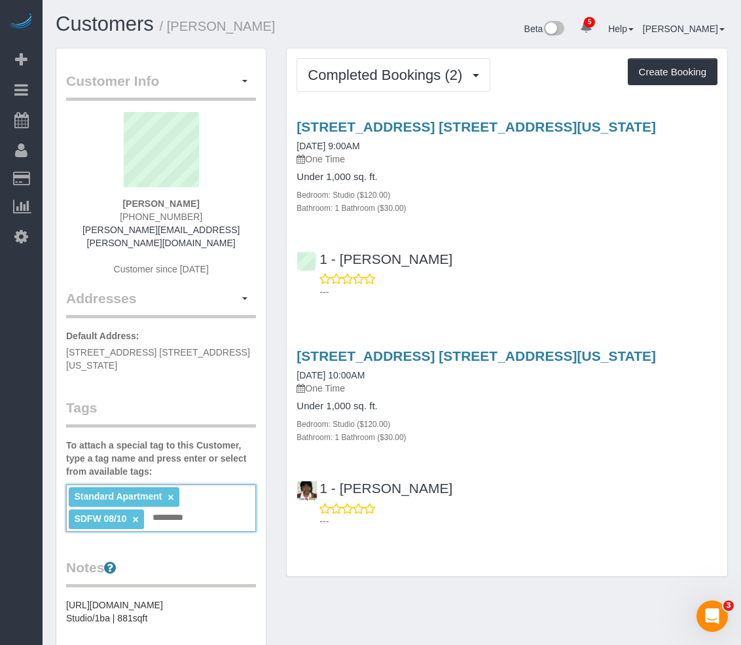
click at [338, 584] on div "Completed Bookings (2) Completed Bookings (2) Upcoming Bookings (6) Cancelled B…" at bounding box center [507, 319] width 462 height 542
